Goal: Task Accomplishment & Management: Manage account settings

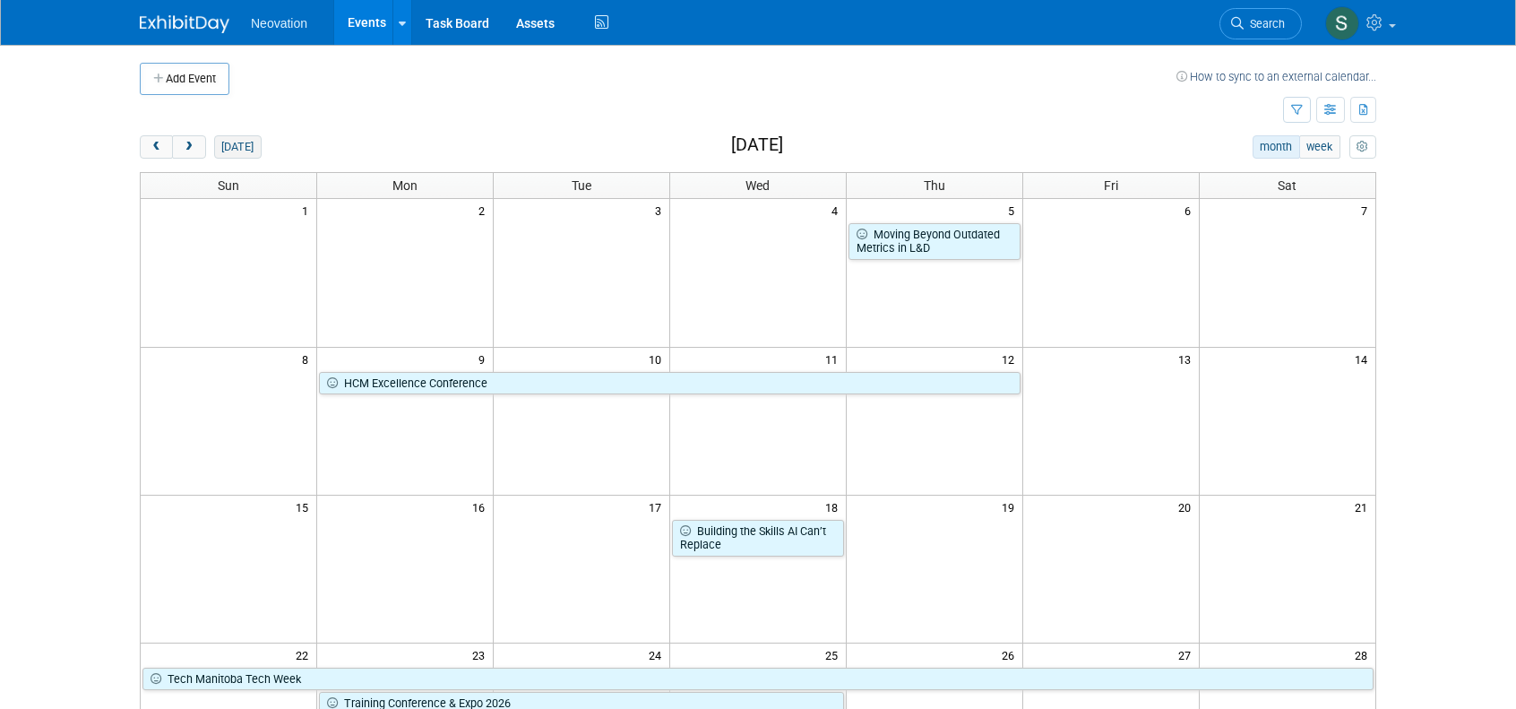
click at [226, 137] on button "[DATE]" at bounding box center [237, 146] width 47 height 23
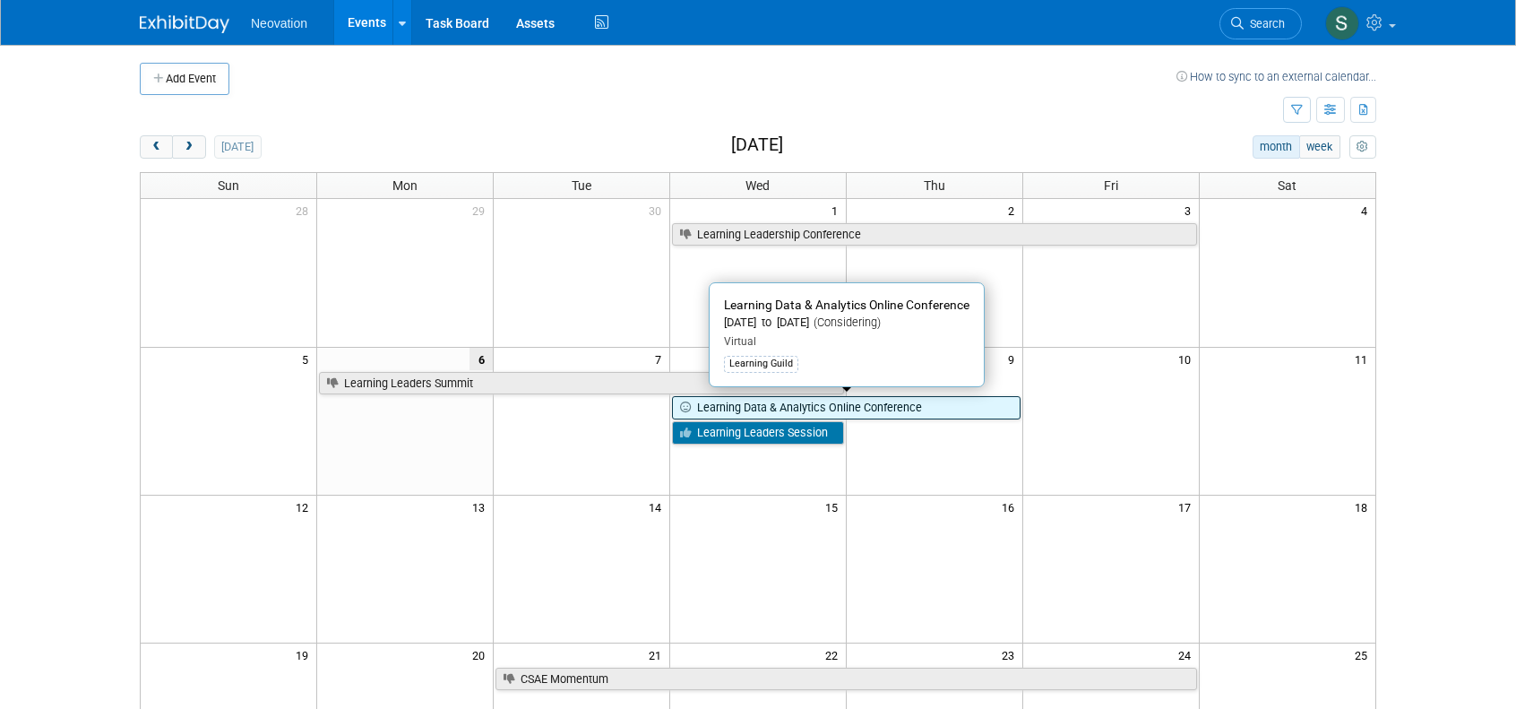
click at [930, 408] on link "Learning Data & Analytics Online Conference" at bounding box center [846, 407] width 348 height 23
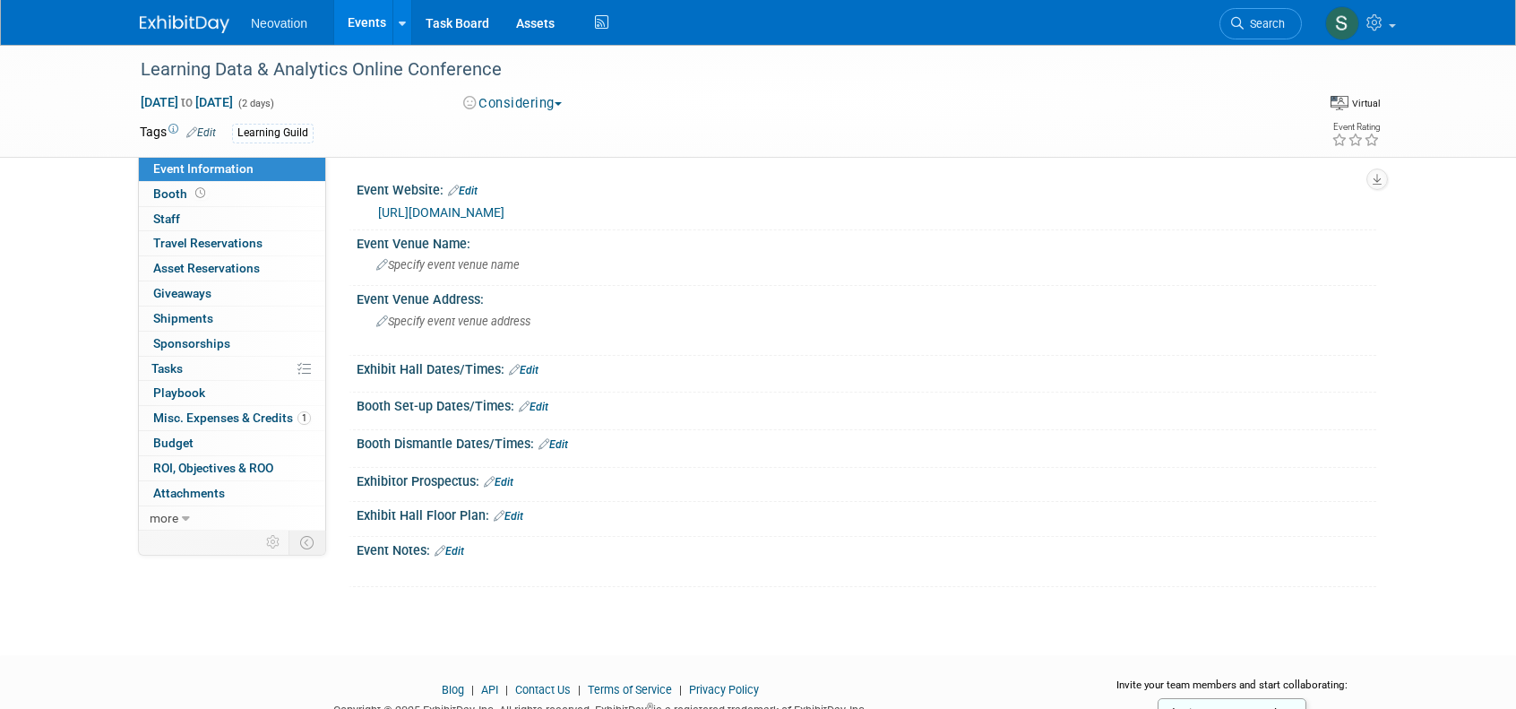
click at [563, 101] on button "Considering" at bounding box center [513, 103] width 112 height 19
click at [530, 183] on link "Not Going" at bounding box center [529, 182] width 142 height 25
